Goal: Navigation & Orientation: Understand site structure

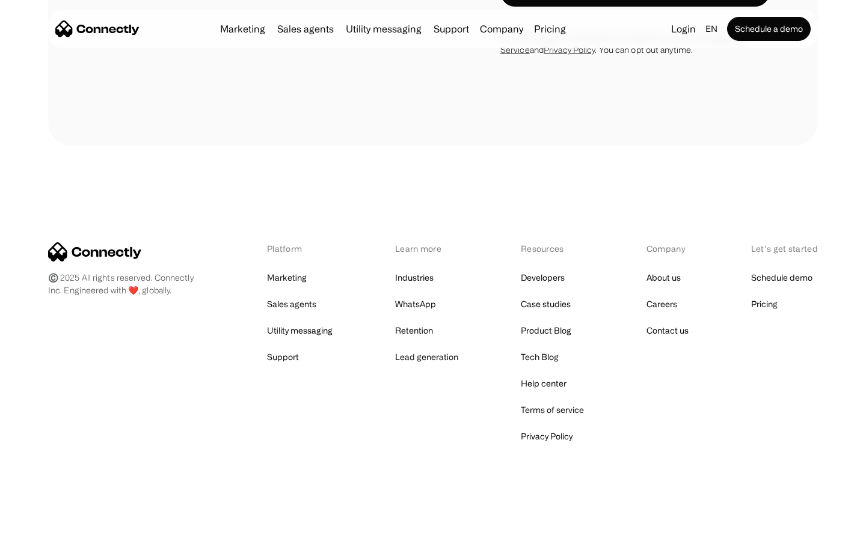
scroll to position [4047, 0]
